Goal: Task Accomplishment & Management: Use online tool/utility

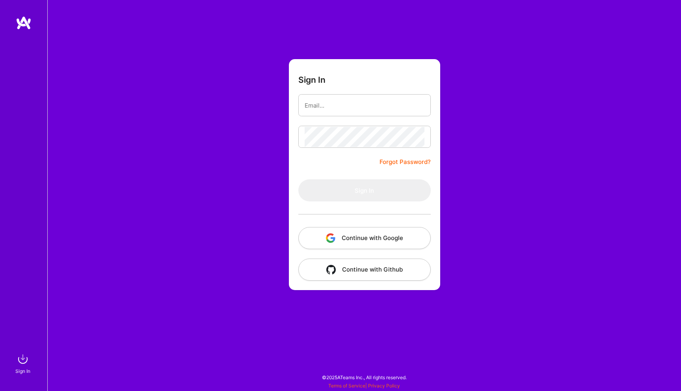
type input "[EMAIL_ADDRESS][DOMAIN_NAME]"
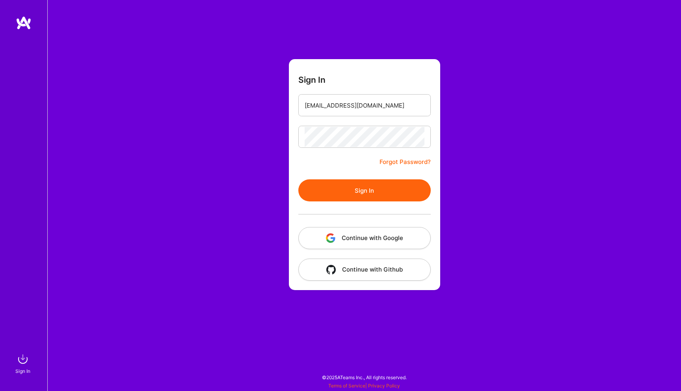
click at [389, 193] on button "Sign In" at bounding box center [364, 190] width 132 height 22
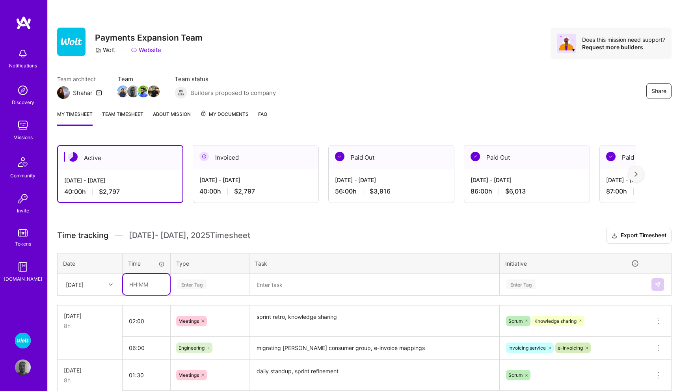
click at [144, 289] on input "text" at bounding box center [146, 284] width 47 height 21
type input "00:30"
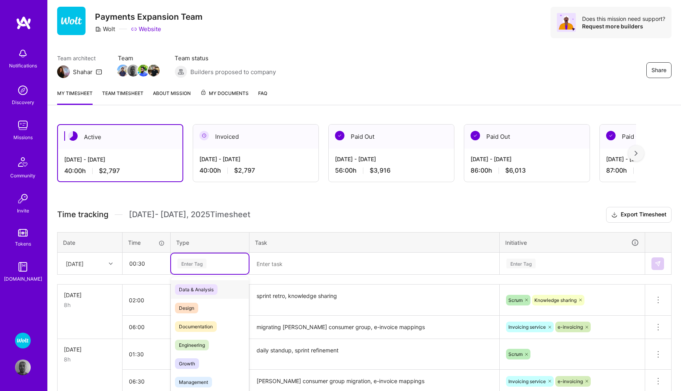
scroll to position [28, 0]
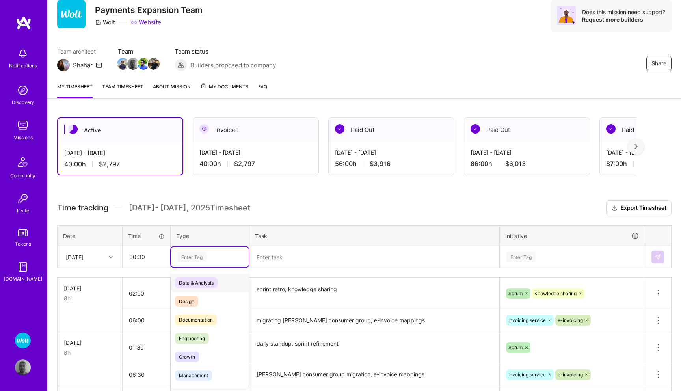
click at [196, 267] on div "option Data & Analysis focused, 0 of 2. 17 results available. Use Up and Down t…" at bounding box center [210, 257] width 78 height 21
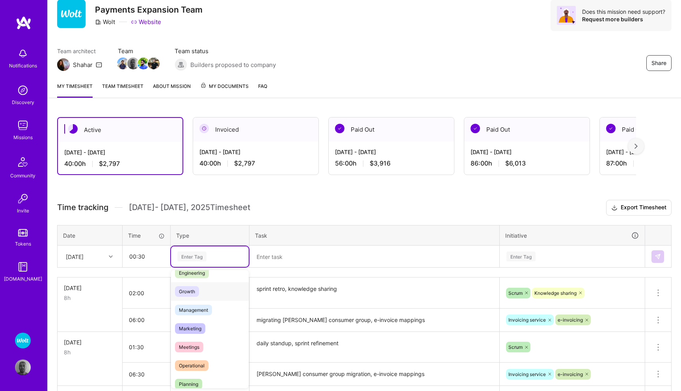
scroll to position [66, 0]
click at [194, 346] on span "Meetings" at bounding box center [189, 346] width 28 height 11
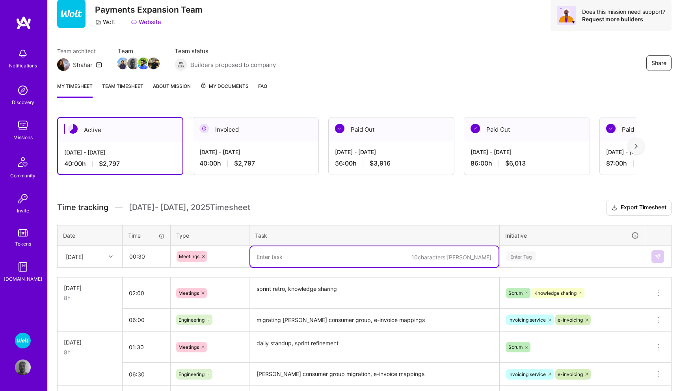
click at [278, 255] on textarea at bounding box center [374, 256] width 248 height 21
type textarea "daily standup"
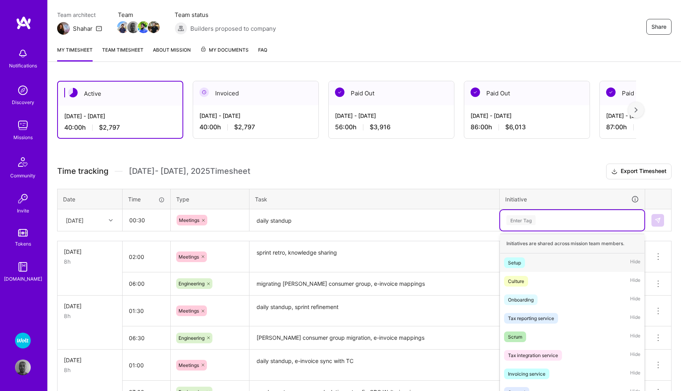
click at [533, 231] on div "option Setup focused, 1 of 51. 51 results available. Use Up and Down to choose …" at bounding box center [572, 220] width 144 height 21
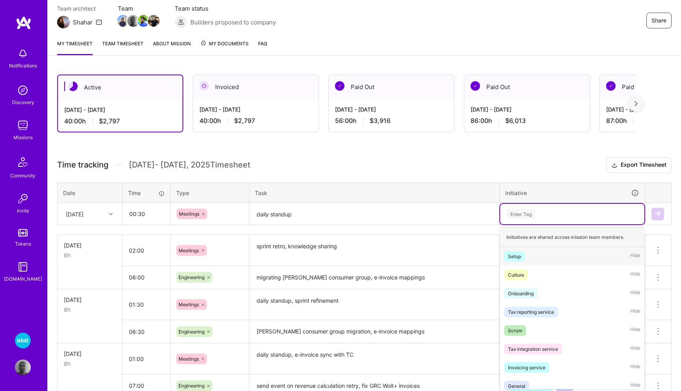
scroll to position [71, 0]
click at [514, 328] on div "Scrum" at bounding box center [515, 330] width 14 height 8
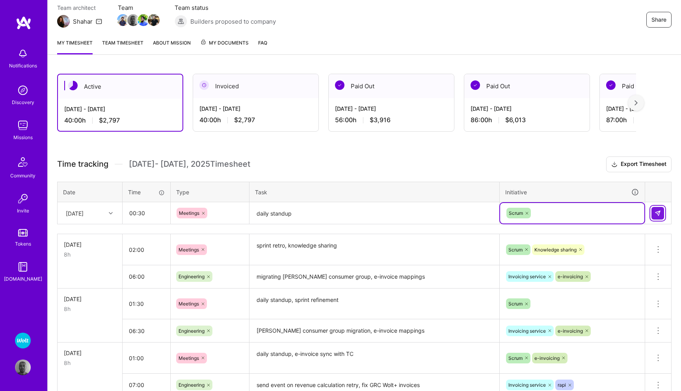
click at [658, 215] on img at bounding box center [658, 213] width 6 height 6
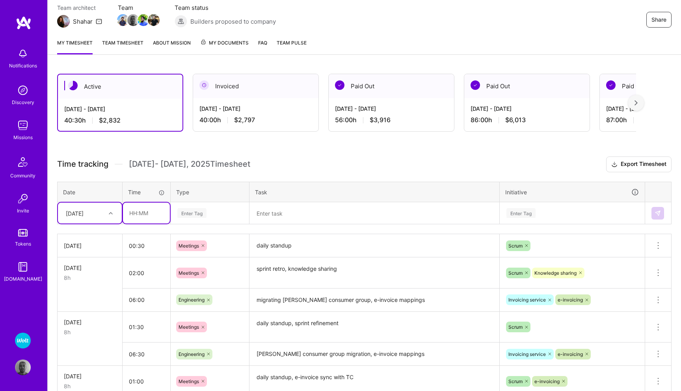
click at [137, 211] on input "text" at bounding box center [146, 213] width 47 height 21
type input "07:30"
click at [196, 214] on div "Enter Tag" at bounding box center [191, 213] width 29 height 12
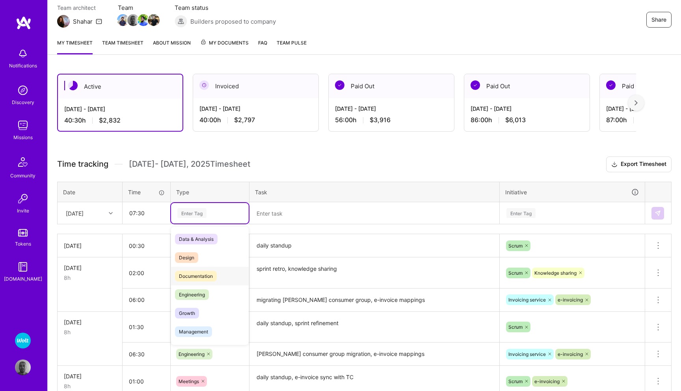
scroll to position [12, 0]
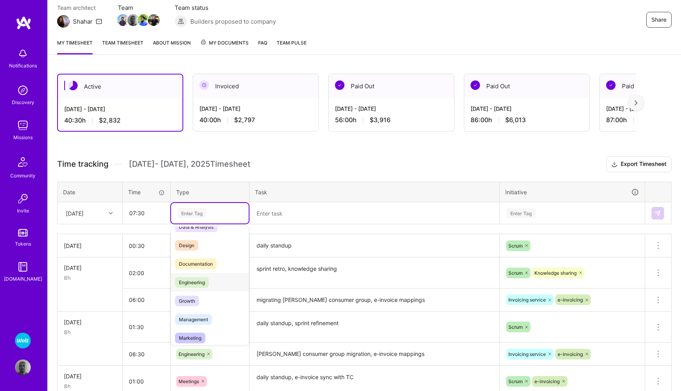
click at [198, 284] on span "Engineering" at bounding box center [192, 282] width 34 height 11
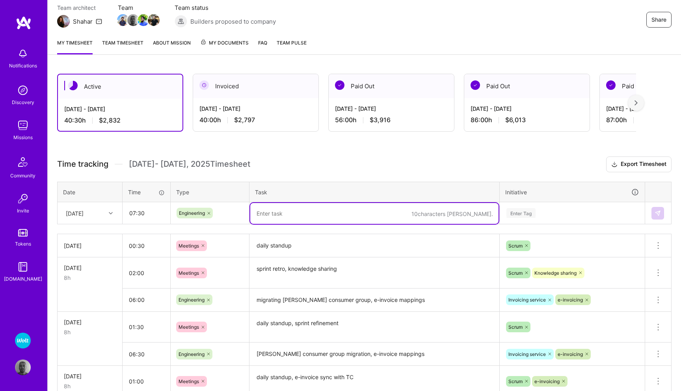
click at [278, 214] on textarea at bounding box center [374, 213] width 248 height 21
type textarea "[PERSON_NAME] consumer groups migration, e-invoice mapping"
click at [511, 216] on div "Enter Tag" at bounding box center [521, 213] width 29 height 12
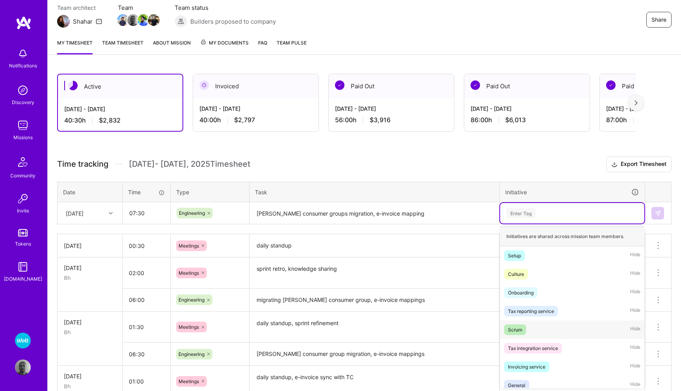
scroll to position [0, 0]
click at [523, 363] on div "Invoicing service" at bounding box center [526, 366] width 37 height 8
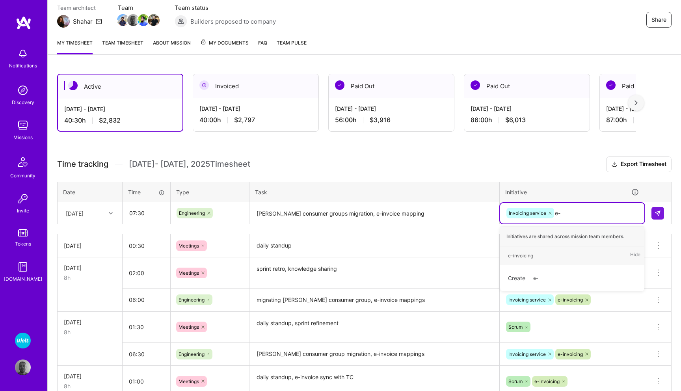
type input "e-i"
click at [530, 257] on div "e-invoicing" at bounding box center [520, 256] width 25 height 8
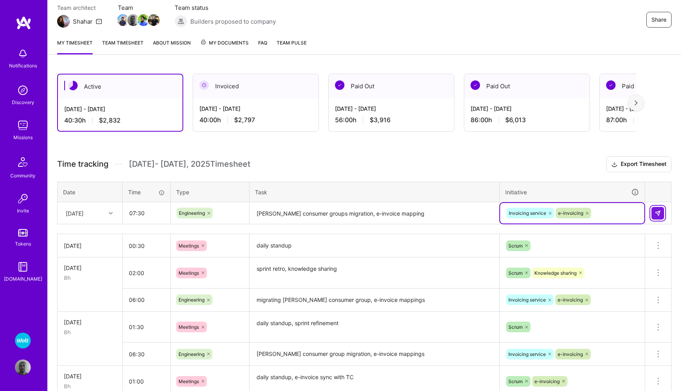
click at [656, 216] on button at bounding box center [658, 213] width 13 height 13
